Goal: Find specific page/section: Find specific page/section

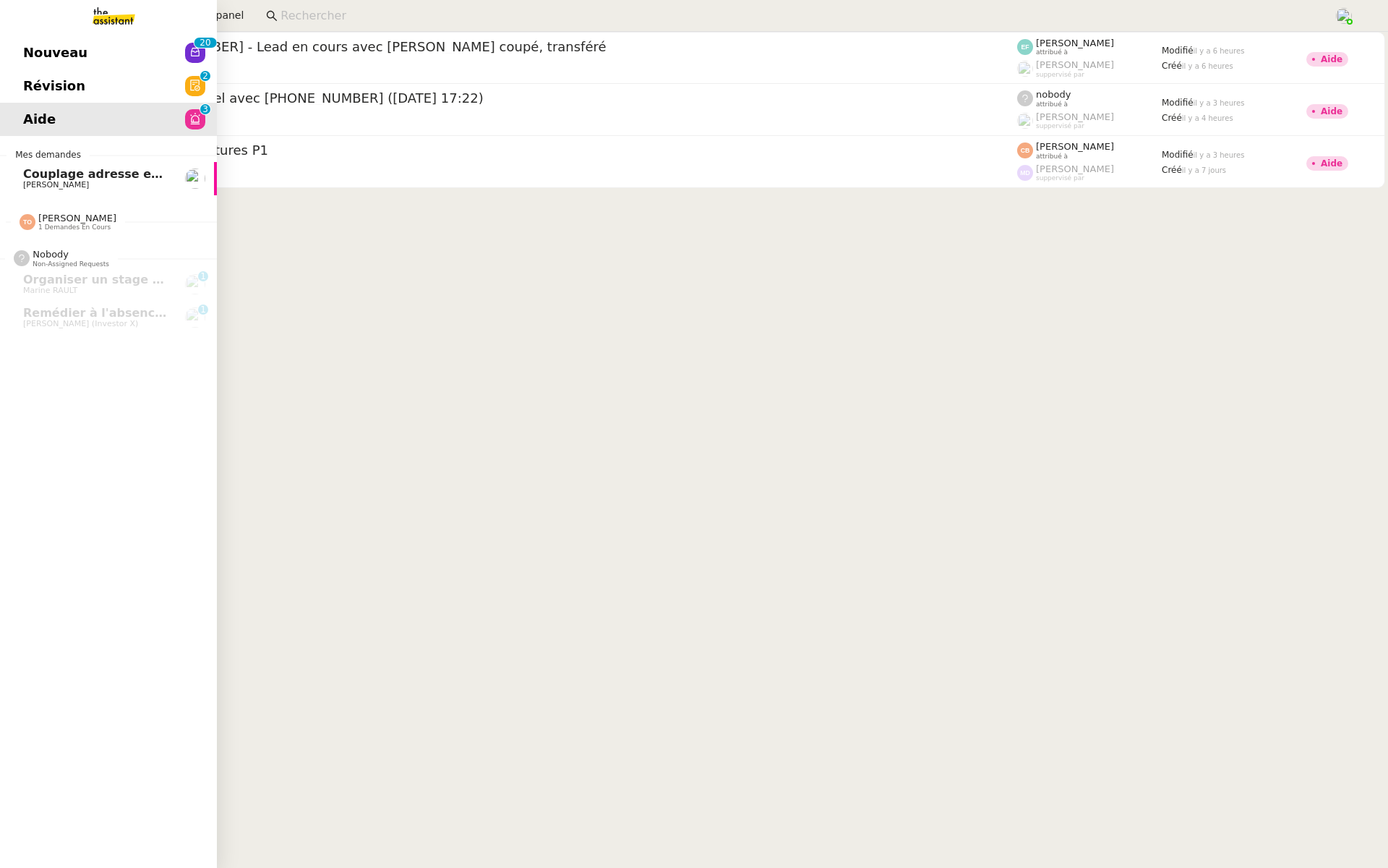
click at [27, 88] on span "Révision" at bounding box center [54, 85] width 62 height 22
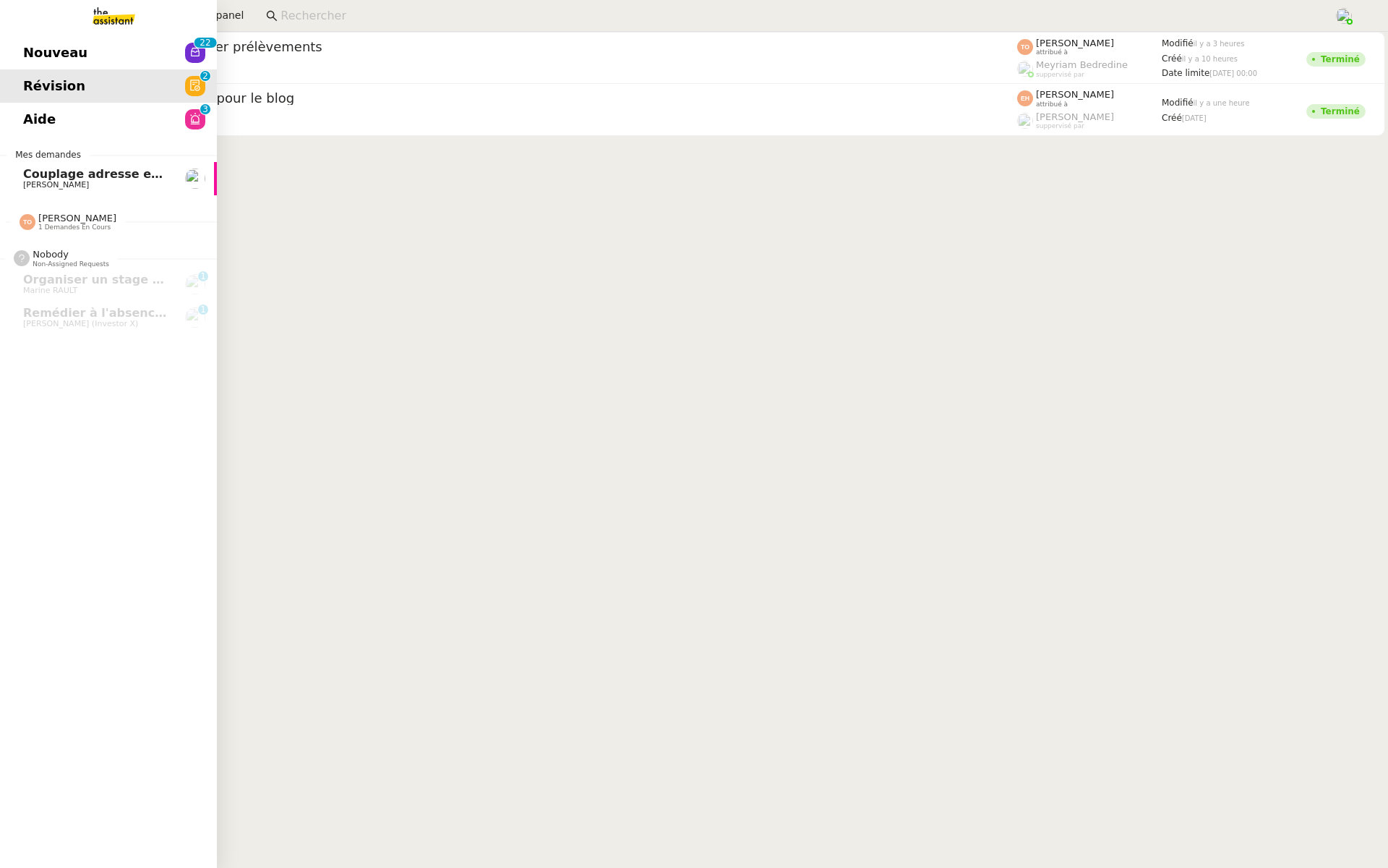
click at [68, 42] on link "Nouveau 0 1 2 3 4 5 6 7 8 9 0 1 2 3 4 5 6 7 8 9" at bounding box center [108, 53] width 217 height 33
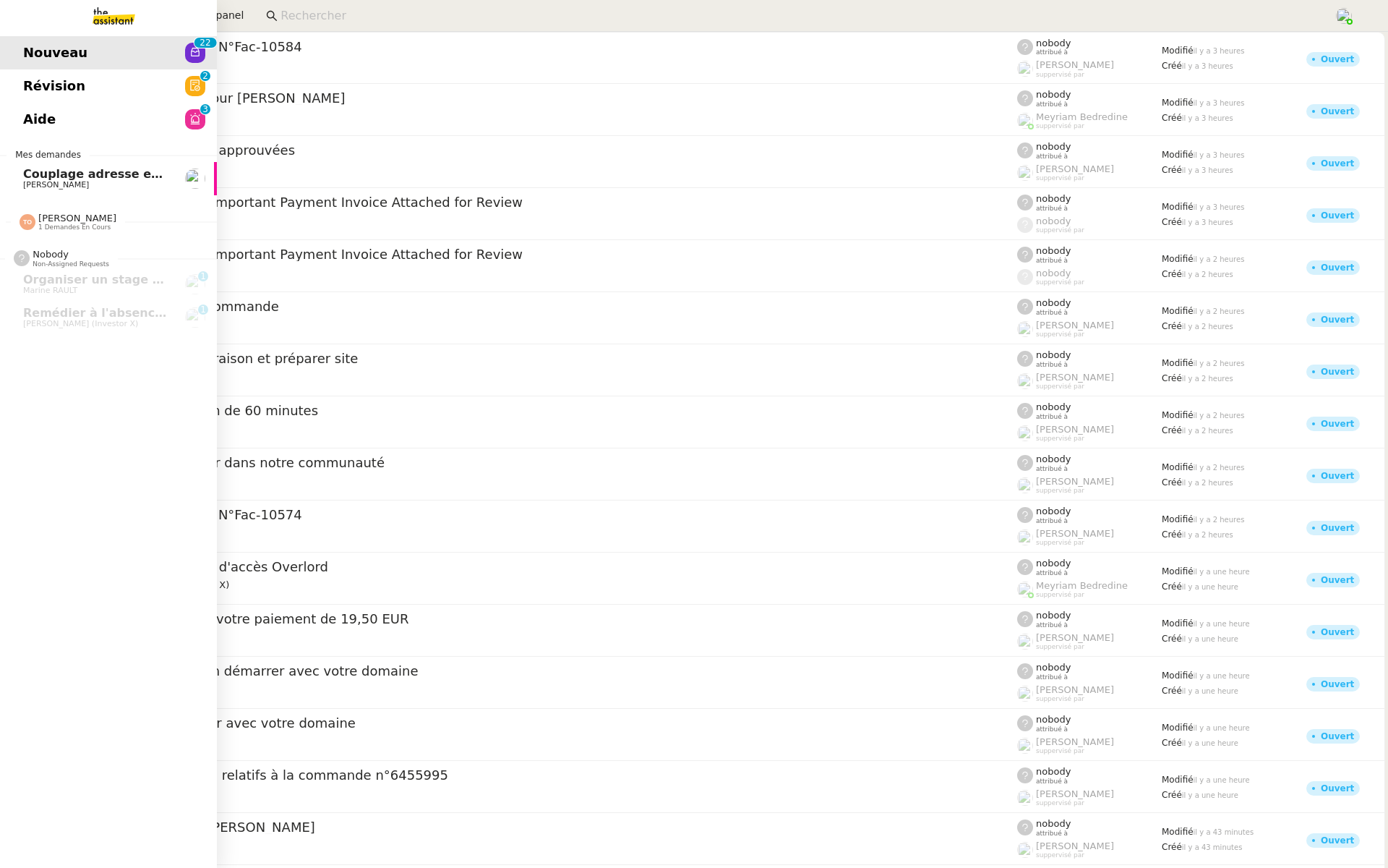
click at [41, 87] on span "Révision" at bounding box center [54, 85] width 62 height 22
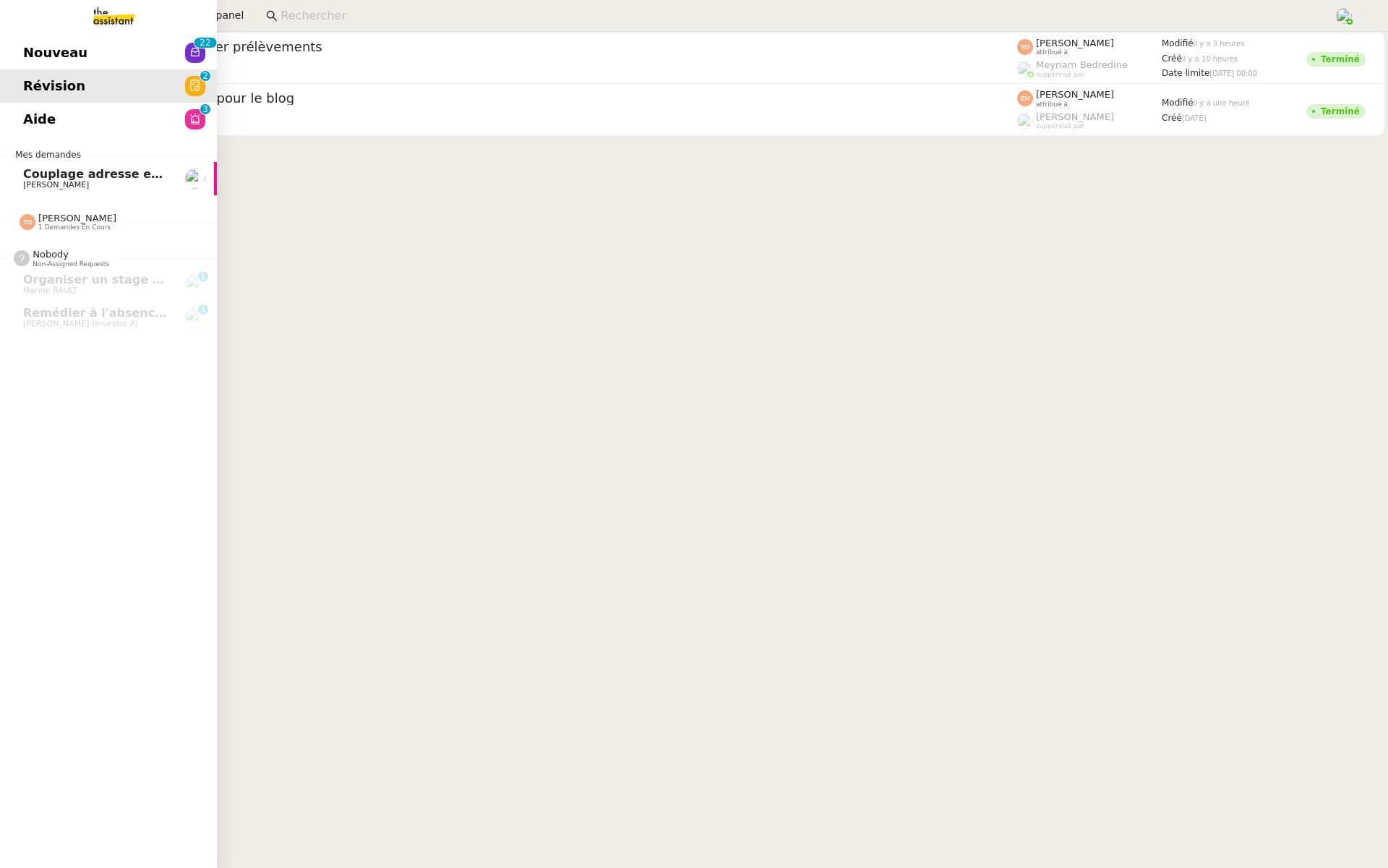
click at [37, 49] on span "Nouveau" at bounding box center [55, 52] width 64 height 22
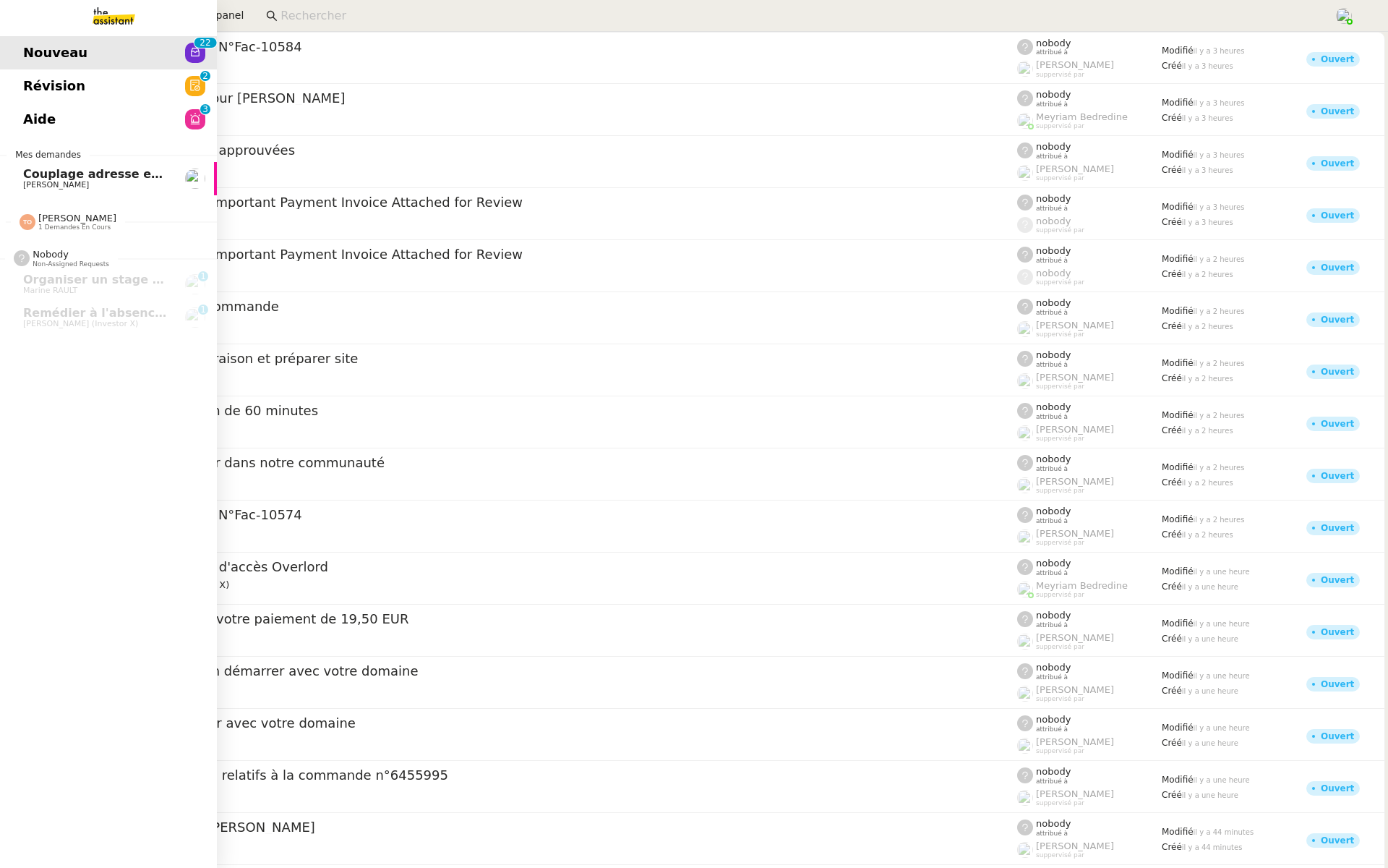
click at [36, 99] on link "Révision 0 1 2 3 4 5 6 7 8 9" at bounding box center [108, 86] width 217 height 33
